Goal: Navigation & Orientation: Find specific page/section

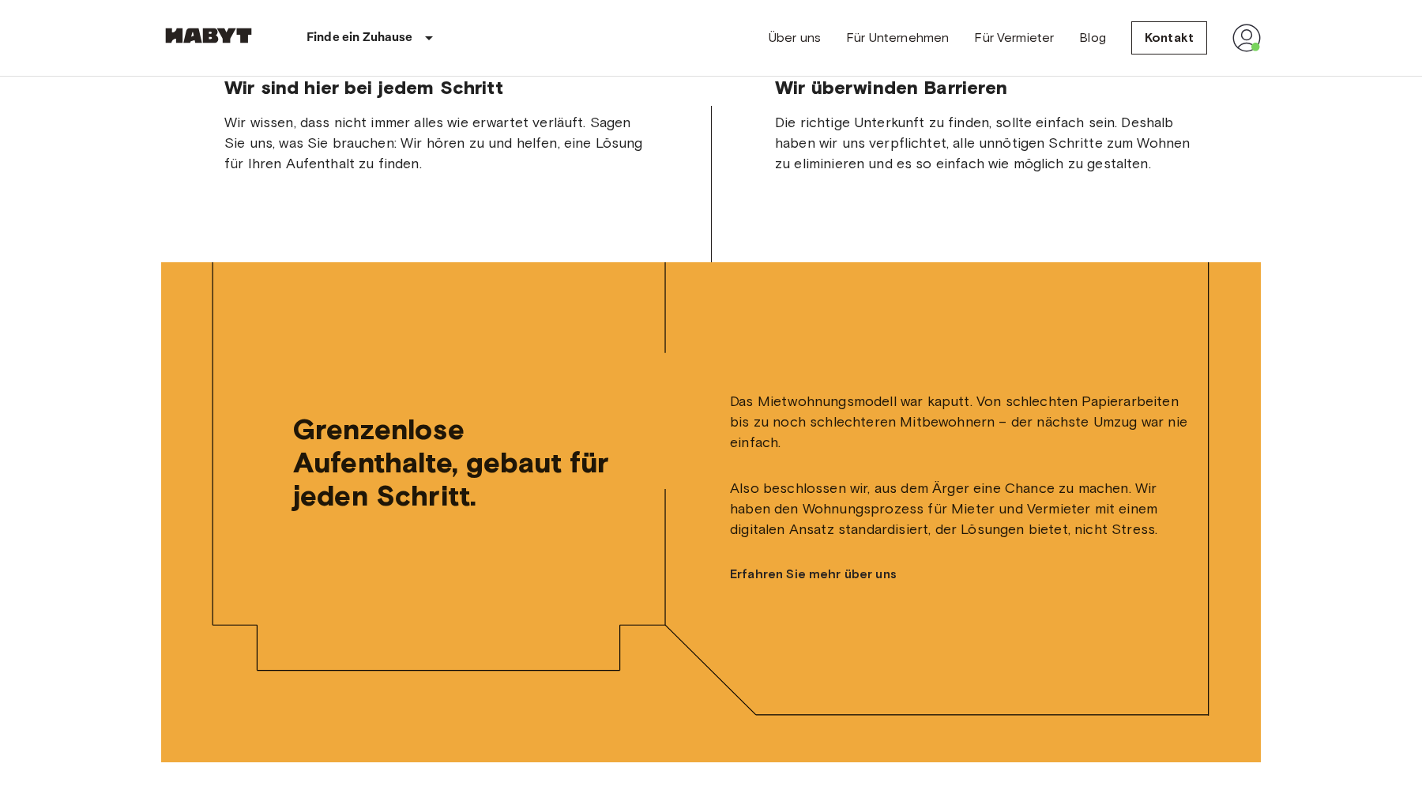
scroll to position [4160, 0]
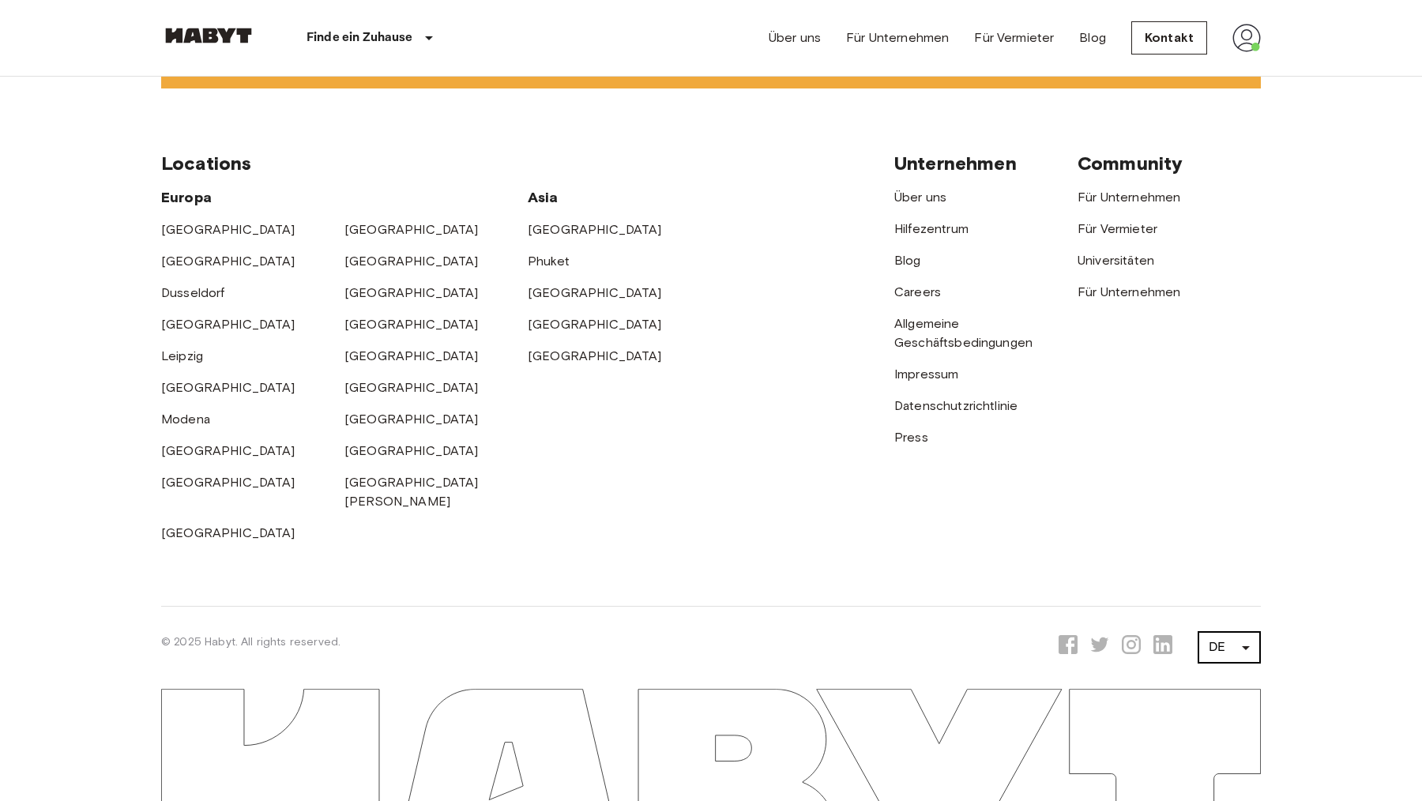
click at [1222, 630] on li "EN" at bounding box center [1229, 625] width 63 height 28
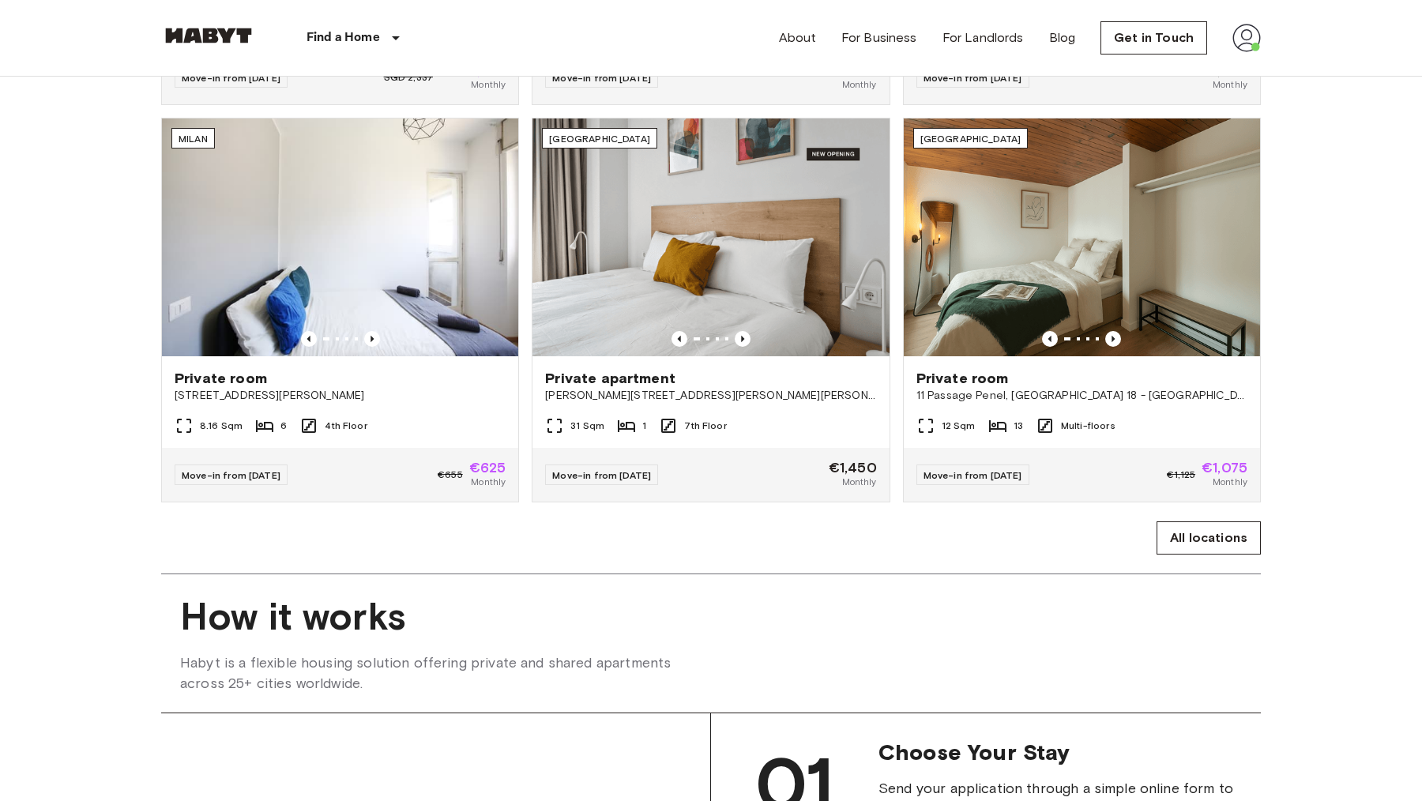
scroll to position [813, 0]
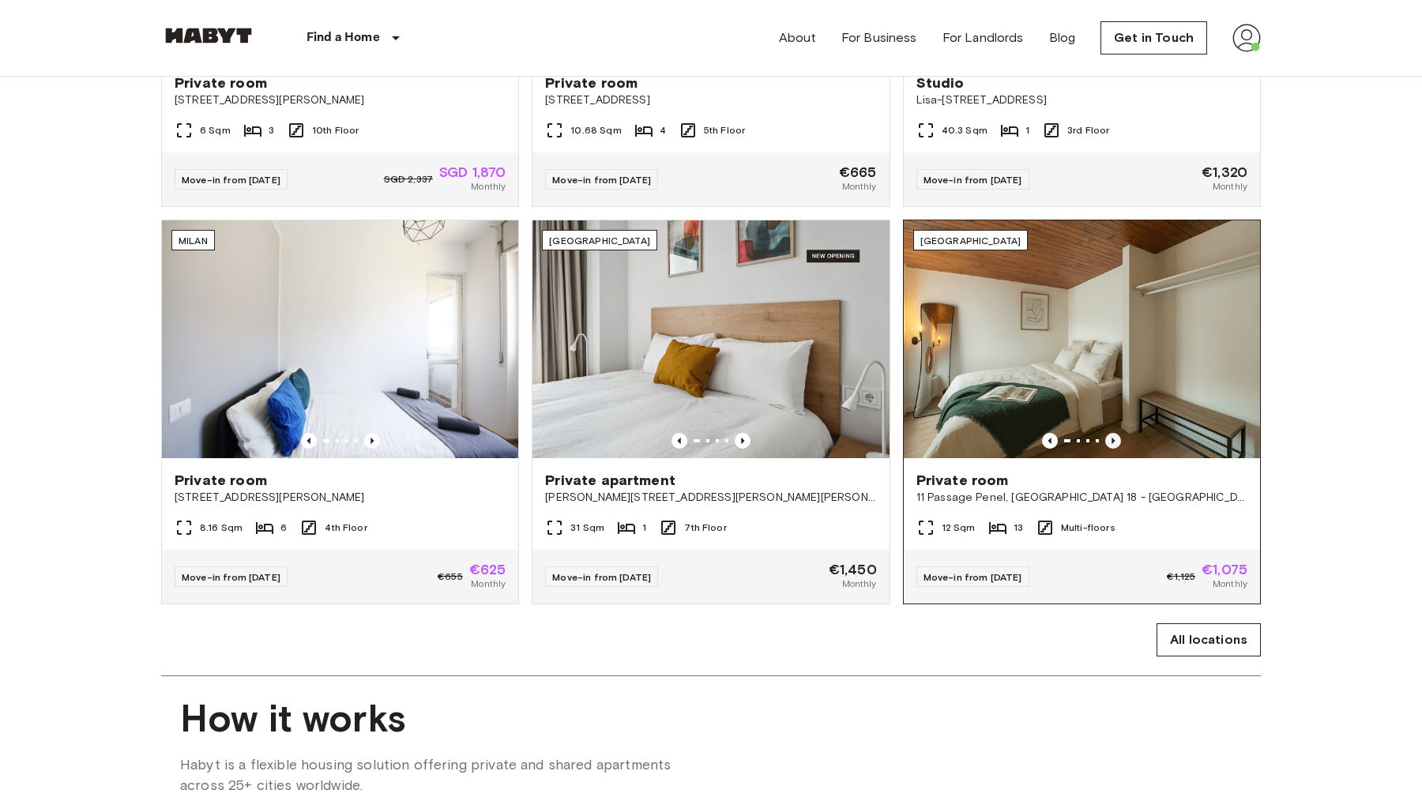
click at [1118, 444] on icon "Previous image" at bounding box center [1113, 441] width 16 height 16
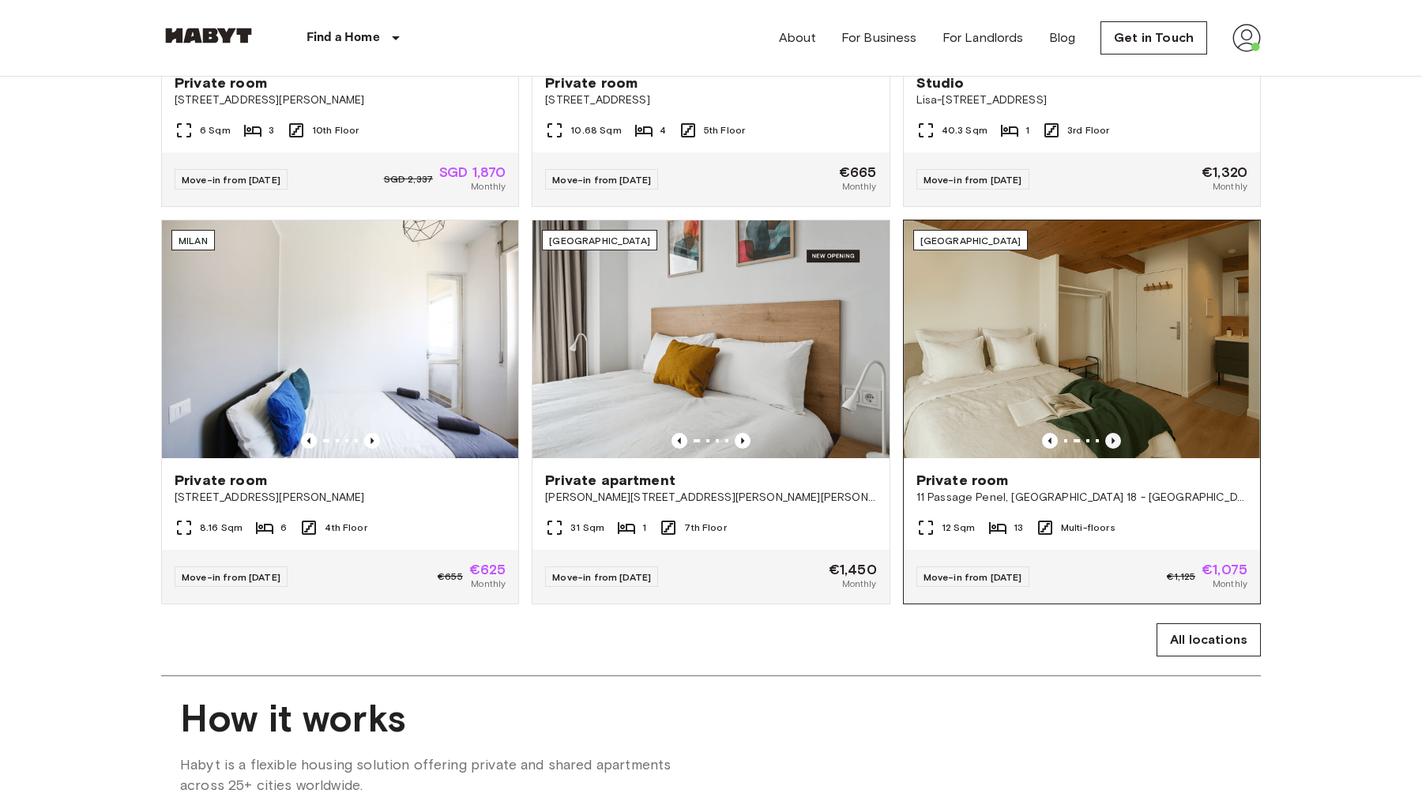
click at [1118, 444] on icon "Previous image" at bounding box center [1113, 441] width 16 height 16
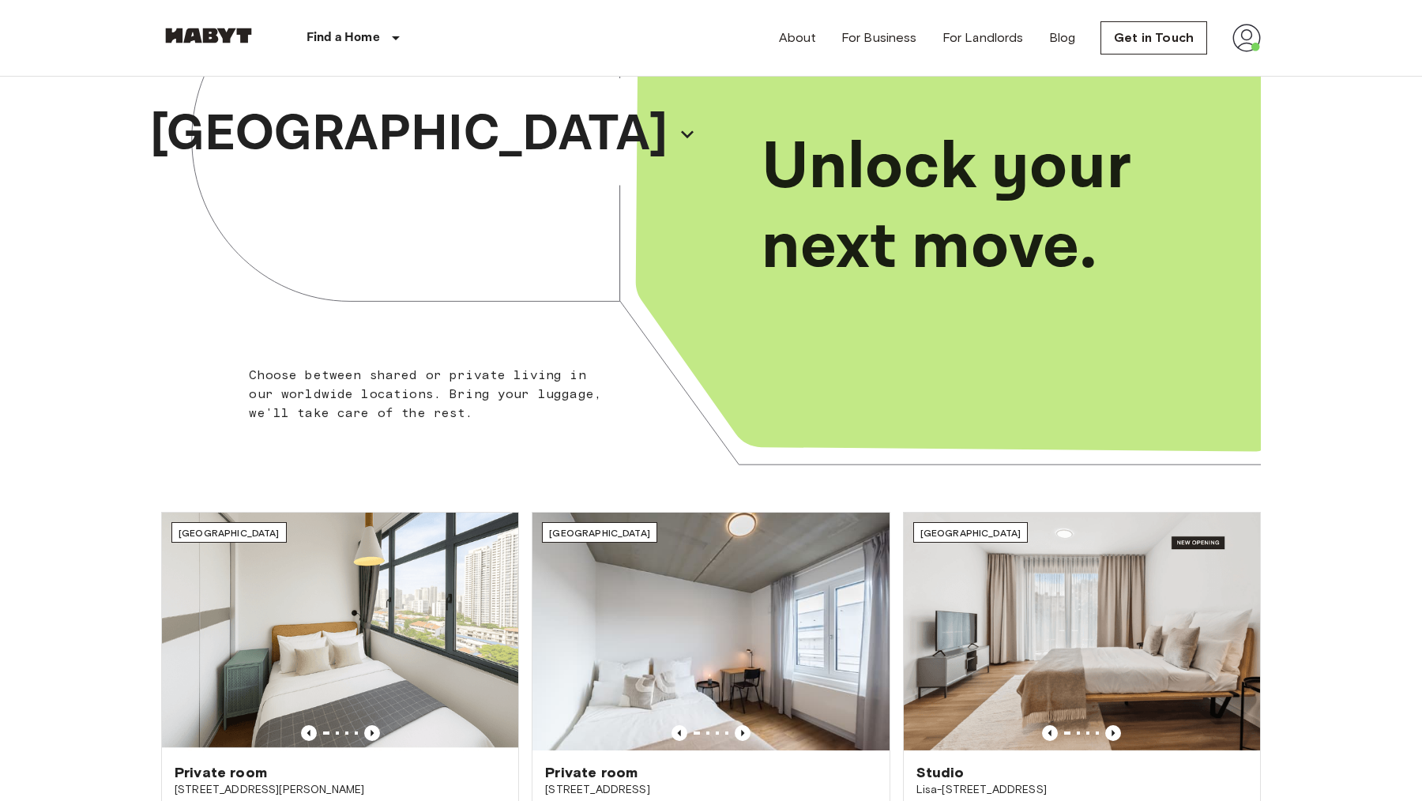
scroll to position [0, 0]
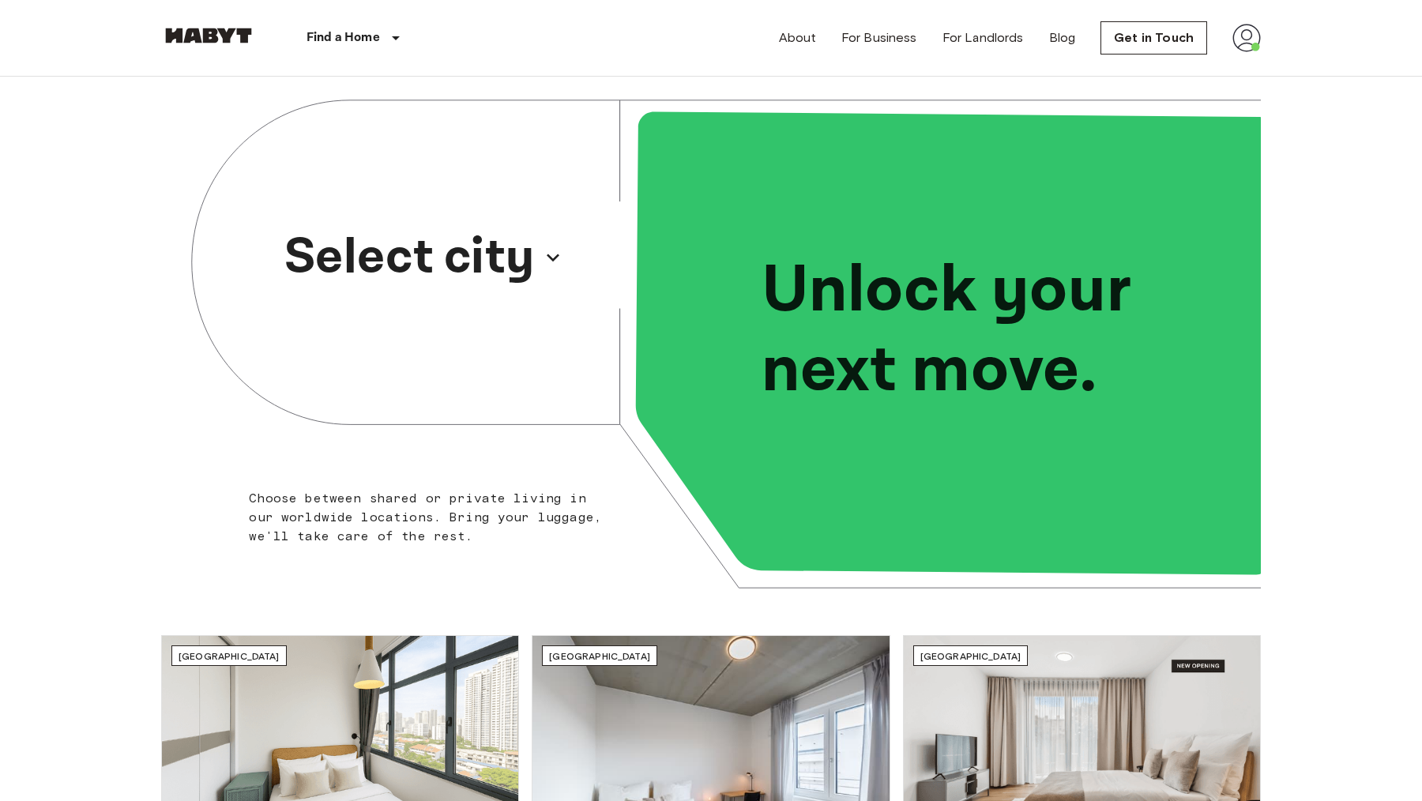
click at [419, 261] on p "Select city" at bounding box center [409, 258] width 250 height 76
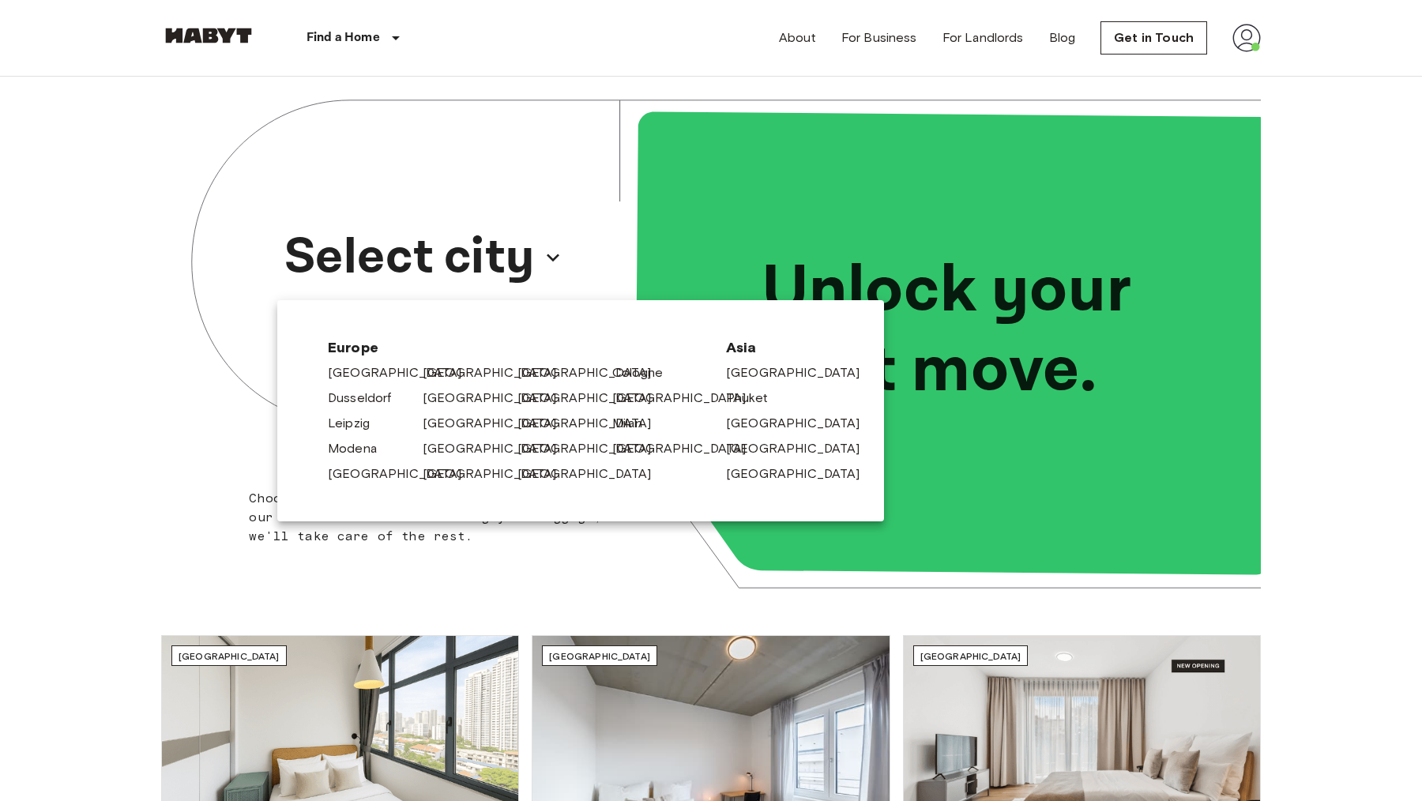
click at [419, 261] on div at bounding box center [711, 400] width 1422 height 801
